Goal: Contribute content: Add original content to the website for others to see

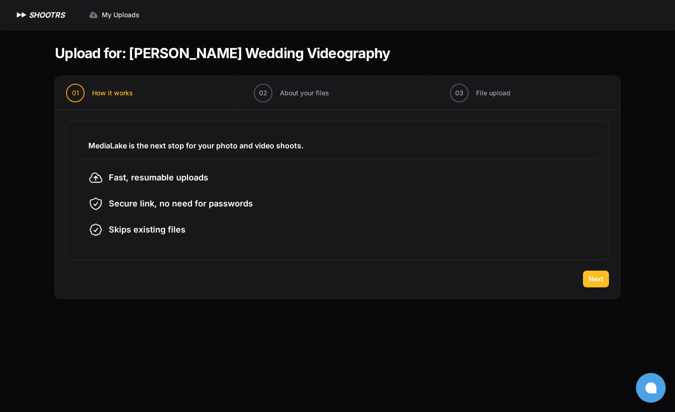
click at [589, 278] on span "Next" at bounding box center [596, 278] width 15 height 9
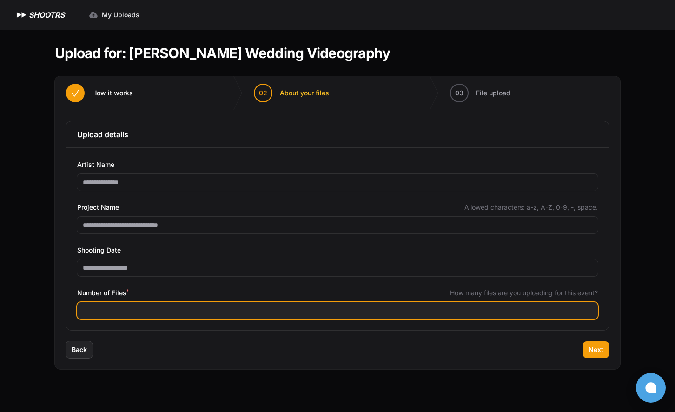
click at [161, 309] on input "Number of Files *" at bounding box center [337, 310] width 521 height 17
type input "***"
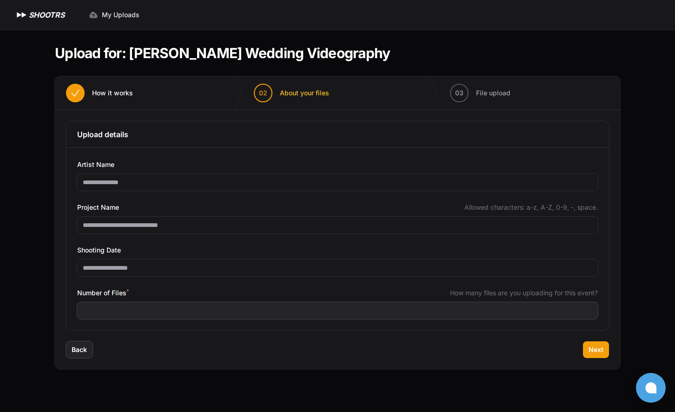
click at [355, 362] on div "Back Next" at bounding box center [337, 355] width 565 height 28
click at [599, 351] on span "Next" at bounding box center [596, 349] width 15 height 9
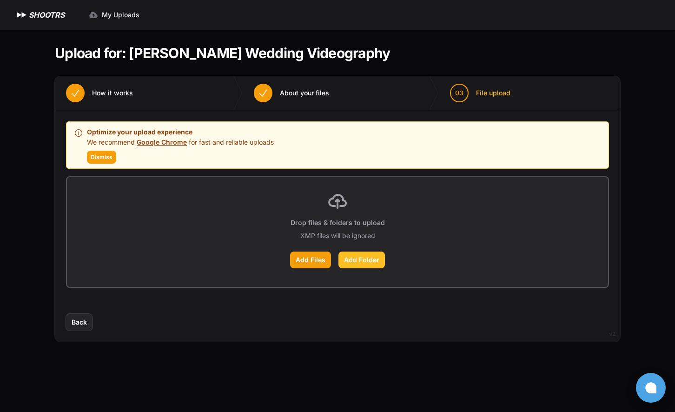
click at [359, 261] on label "Add Folder" at bounding box center [361, 260] width 46 height 17
click at [0, 0] on input "Add Folder" at bounding box center [0, 0] width 0 height 0
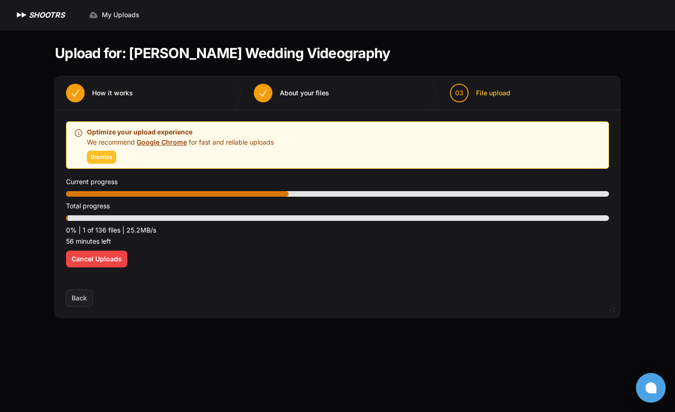
click at [106, 157] on span "Dismiss" at bounding box center [102, 156] width 22 height 7
